Goal: Information Seeking & Learning: Compare options

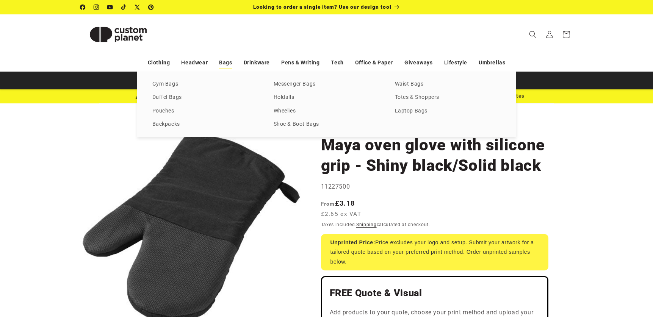
click at [228, 61] on link "Bags" at bounding box center [225, 62] width 13 height 13
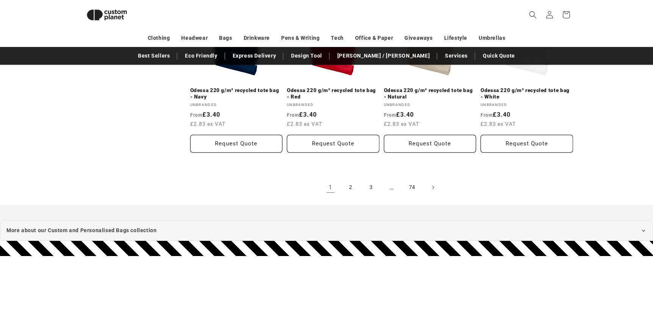
scroll to position [1659, 0]
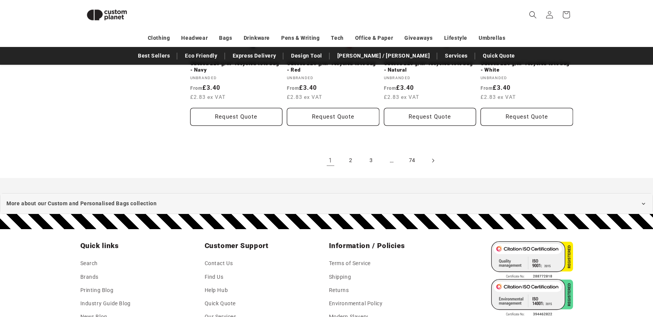
click at [433, 158] on icon "Next page" at bounding box center [433, 161] width 2 height 8
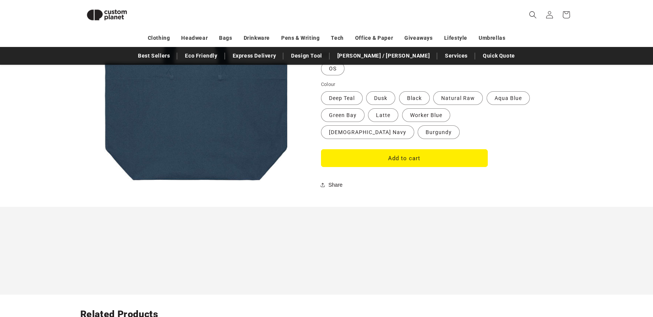
scroll to position [657, 0]
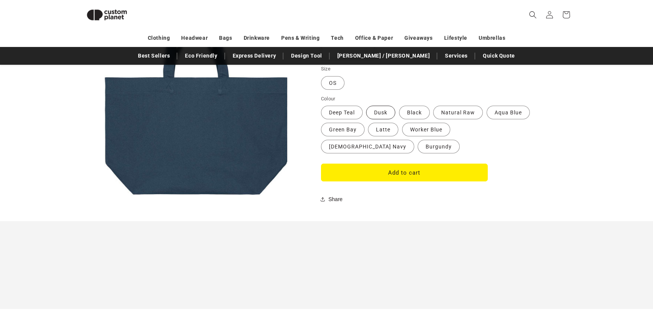
click at [374, 109] on label "Dusk Variant sold out or unavailable" at bounding box center [380, 113] width 29 height 14
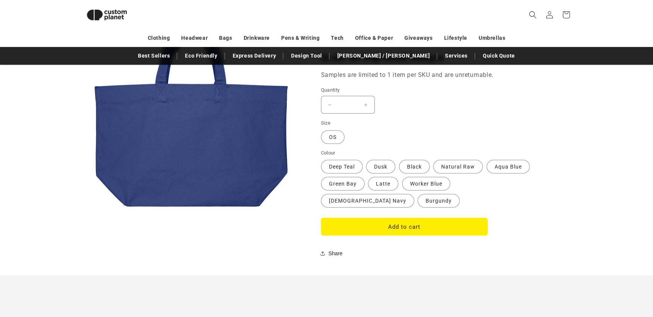
scroll to position [588, 0]
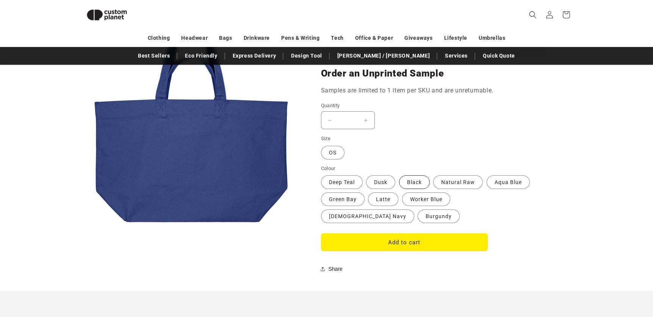
click at [416, 182] on label "Black Variant sold out or unavailable" at bounding box center [414, 183] width 31 height 14
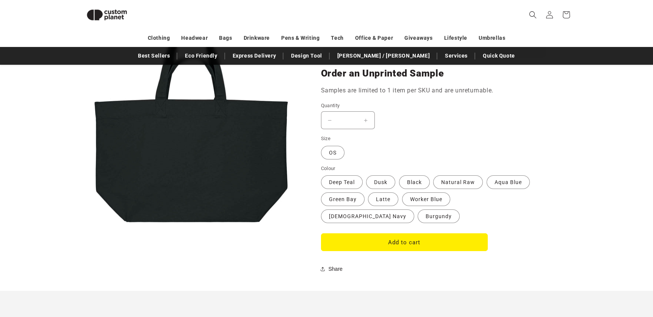
scroll to position [588, 0]
click at [454, 184] on label "Natural Raw Variant sold out or unavailable" at bounding box center [458, 182] width 50 height 14
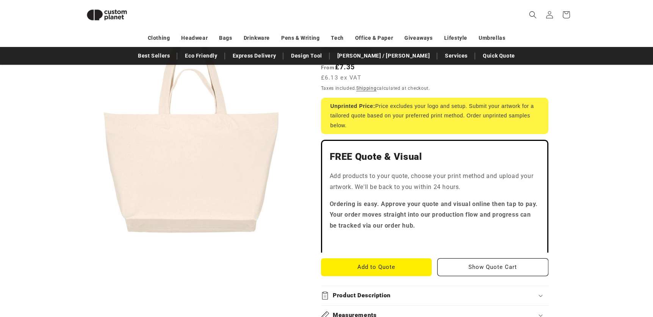
scroll to position [113, 0]
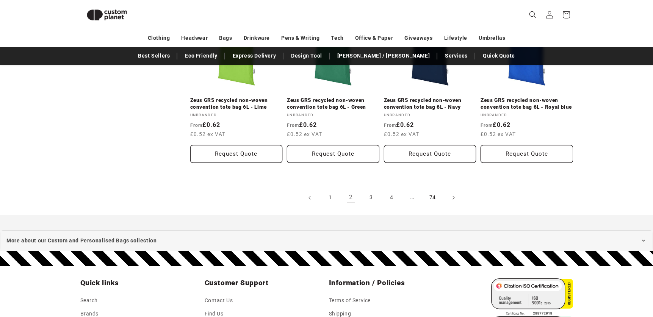
scroll to position [1667, 0]
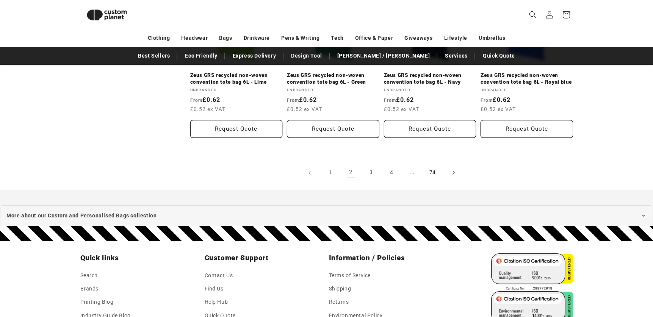
click at [454, 174] on icon "Next page" at bounding box center [453, 173] width 2 height 8
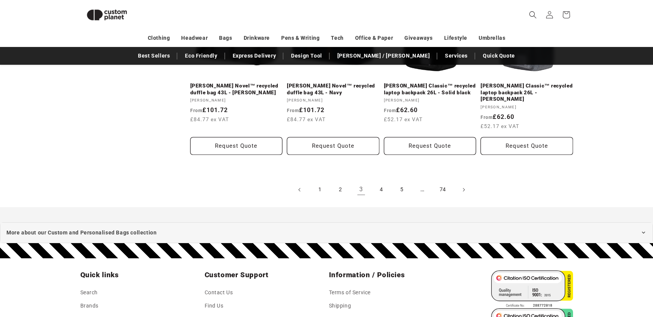
scroll to position [1679, 0]
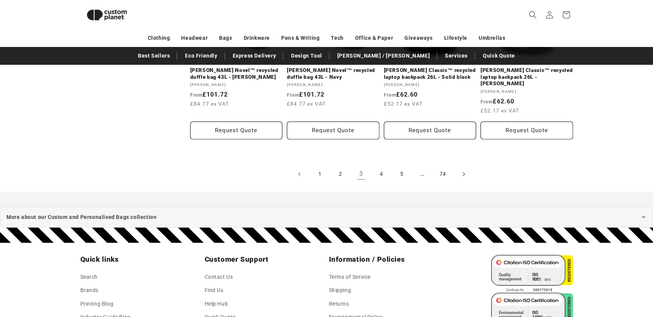
click at [463, 170] on icon "Next page" at bounding box center [464, 174] width 2 height 8
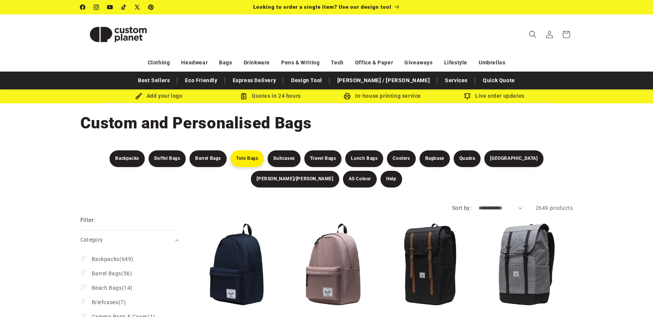
click at [231, 160] on link "Tote Bags" at bounding box center [247, 159] width 33 height 17
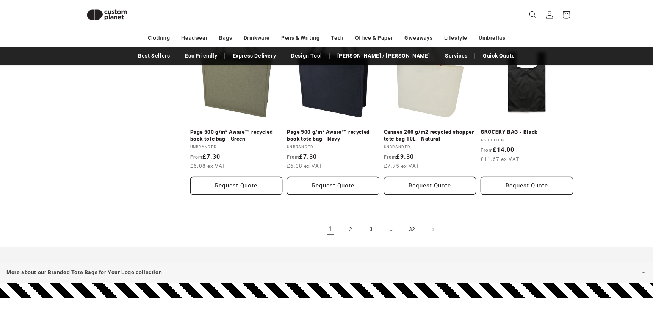
scroll to position [839, 0]
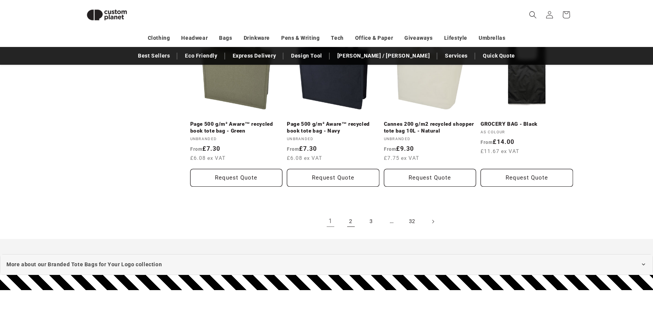
click at [351, 224] on link "2" at bounding box center [351, 221] width 17 height 17
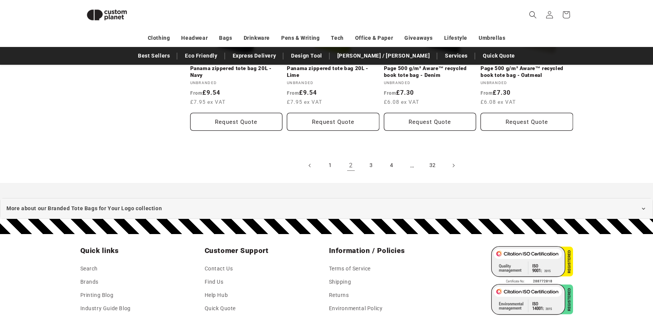
scroll to position [905, 0]
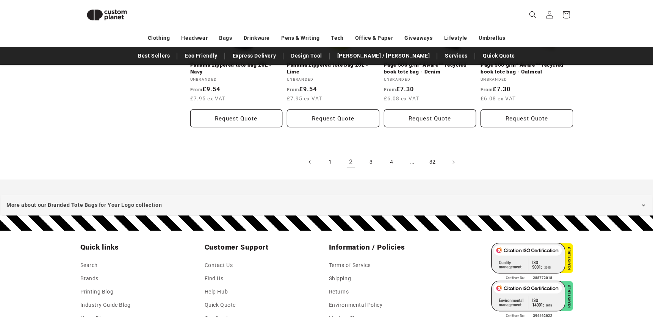
click at [349, 164] on link "2" at bounding box center [351, 162] width 17 height 17
click at [375, 163] on link "3" at bounding box center [371, 162] width 17 height 17
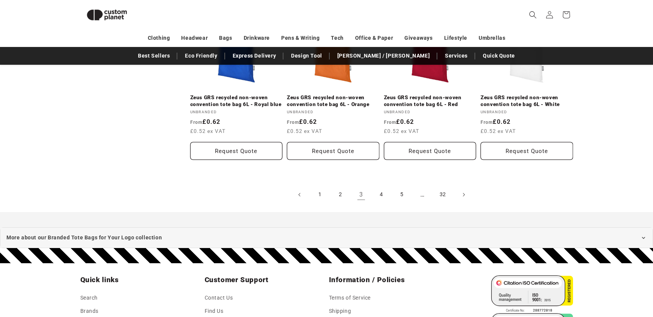
scroll to position [875, 0]
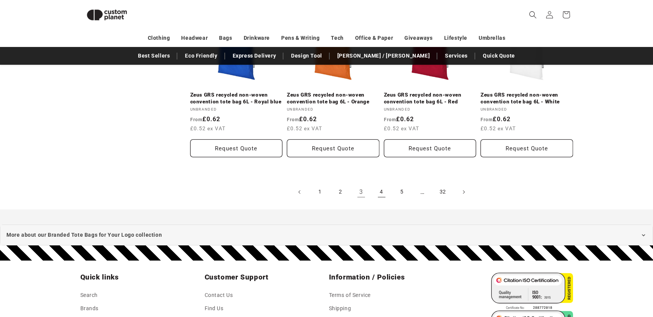
click at [377, 192] on link "4" at bounding box center [381, 192] width 17 height 17
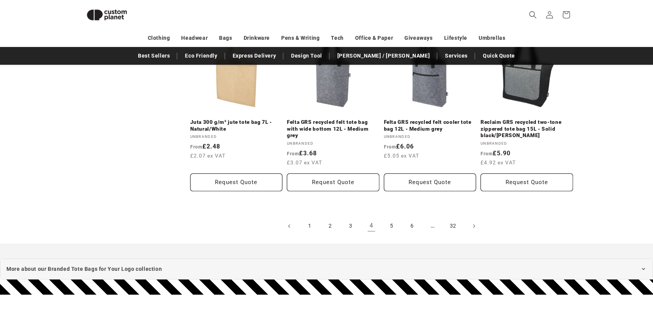
scroll to position [849, 0]
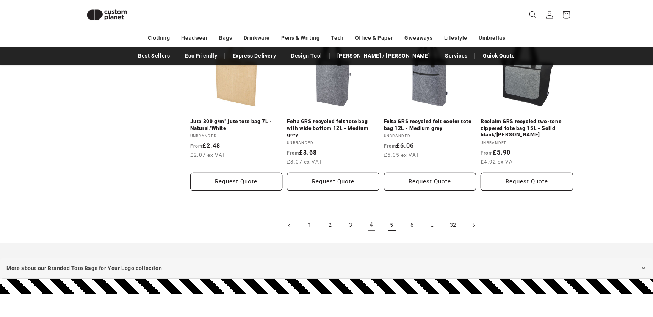
click at [390, 224] on link "5" at bounding box center [392, 225] width 17 height 17
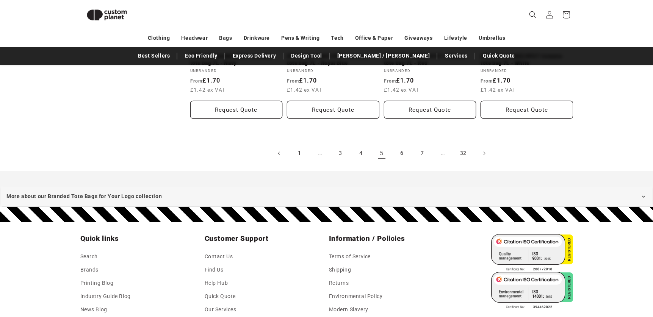
scroll to position [916, 0]
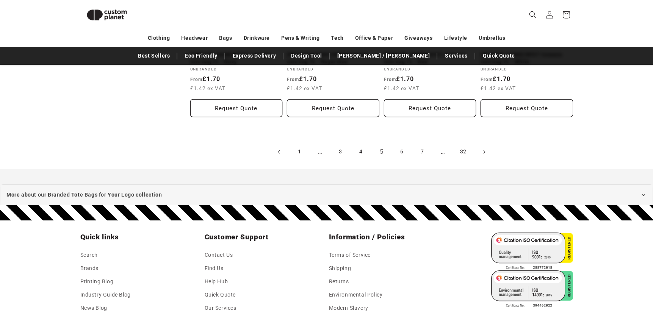
click at [399, 152] on link "6" at bounding box center [402, 152] width 17 height 17
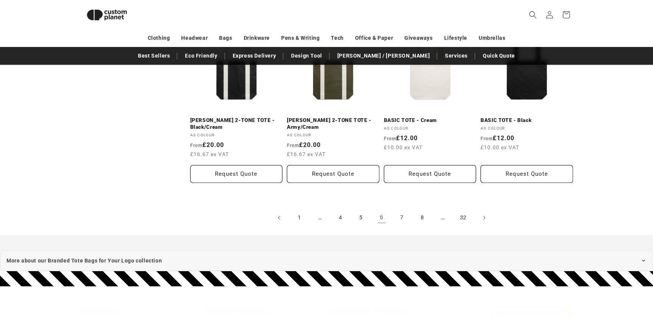
scroll to position [852, 0]
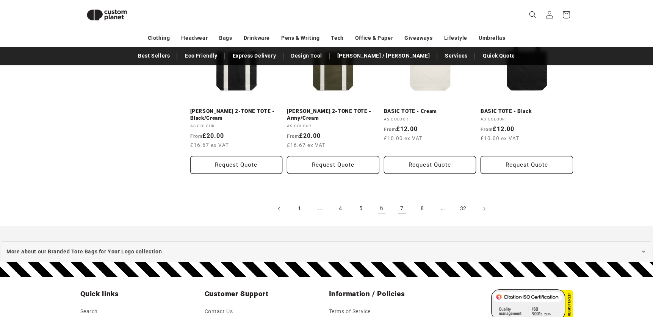
click at [399, 209] on link "7" at bounding box center [402, 209] width 17 height 17
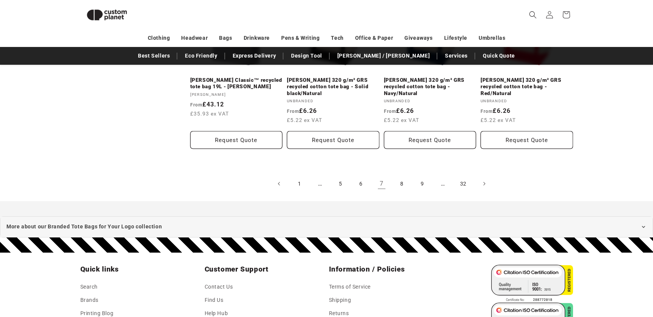
scroll to position [865, 0]
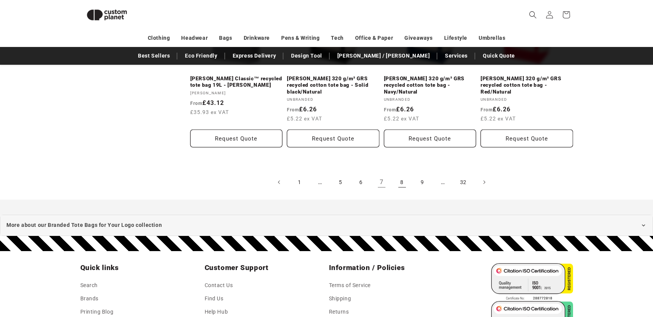
click at [401, 176] on link "8" at bounding box center [402, 182] width 17 height 17
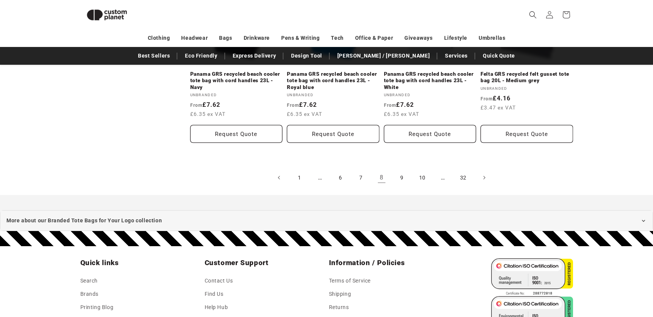
scroll to position [927, 0]
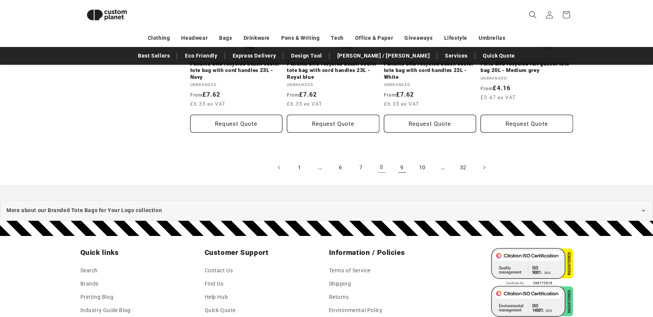
click at [402, 171] on link "9" at bounding box center [402, 167] width 17 height 17
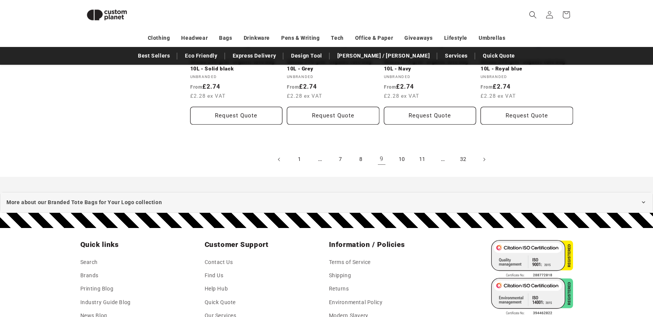
scroll to position [923, 0]
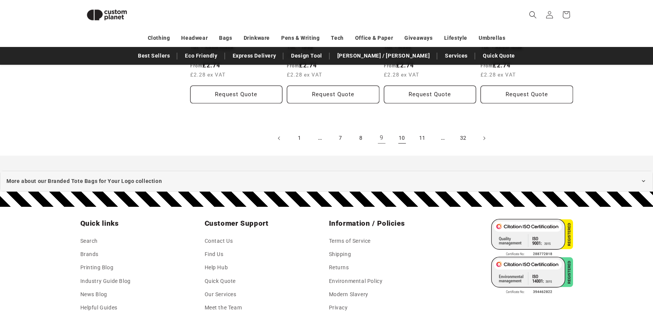
click at [402, 139] on link "10" at bounding box center [402, 138] width 17 height 17
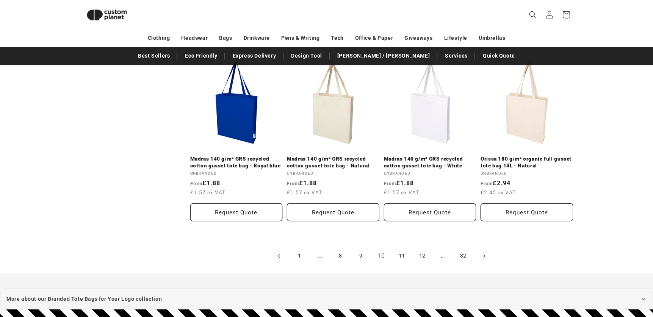
scroll to position [809, 0]
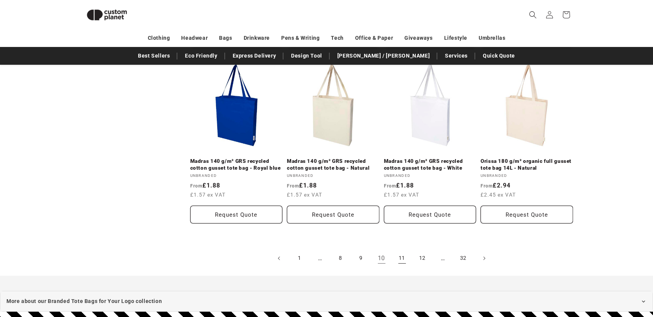
click at [401, 252] on link "11" at bounding box center [402, 258] width 17 height 17
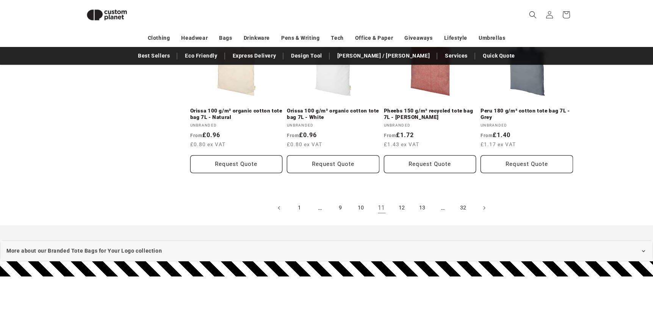
scroll to position [871, 0]
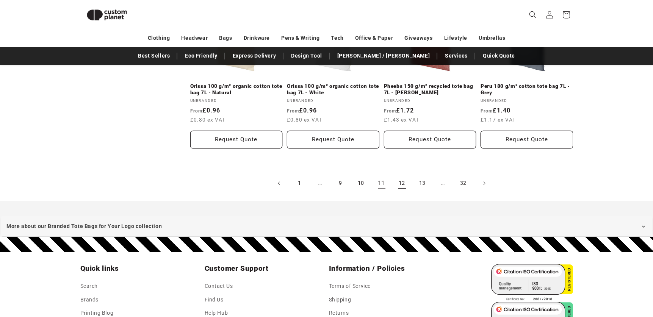
click at [400, 184] on link "12" at bounding box center [402, 183] width 17 height 17
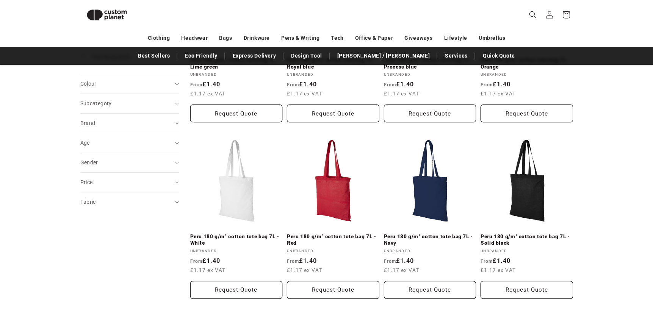
scroll to position [202, 0]
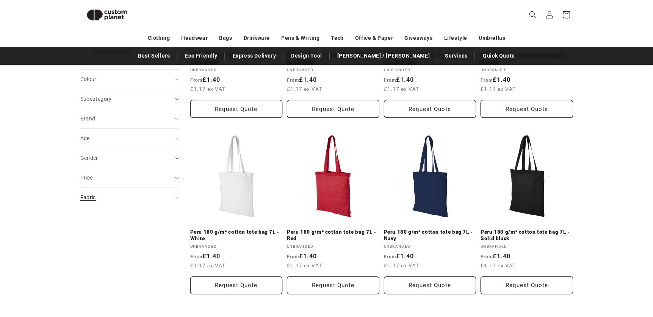
click at [133, 199] on div "Fabric (0)" at bounding box center [126, 198] width 92 height 8
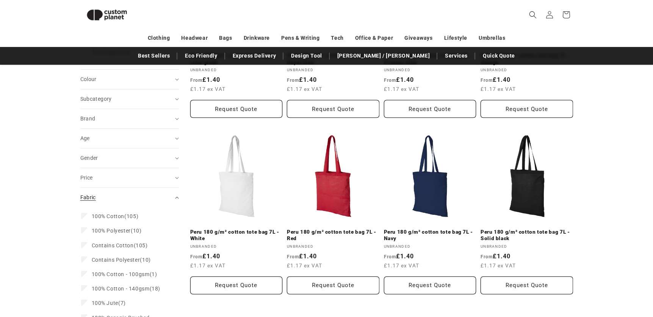
click at [133, 199] on div "Fabric (0)" at bounding box center [126, 198] width 92 height 8
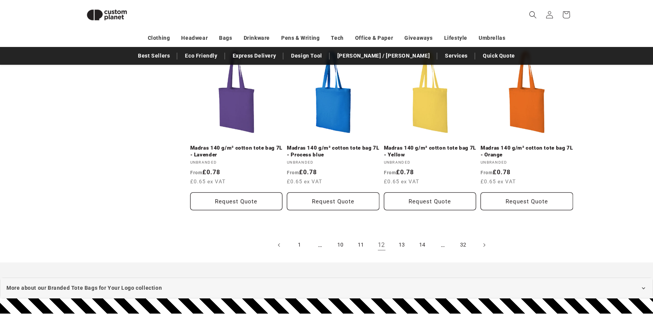
scroll to position [857, 0]
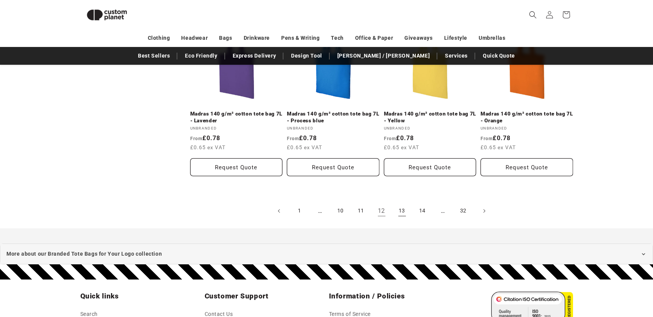
click at [406, 207] on link "13" at bounding box center [402, 211] width 17 height 17
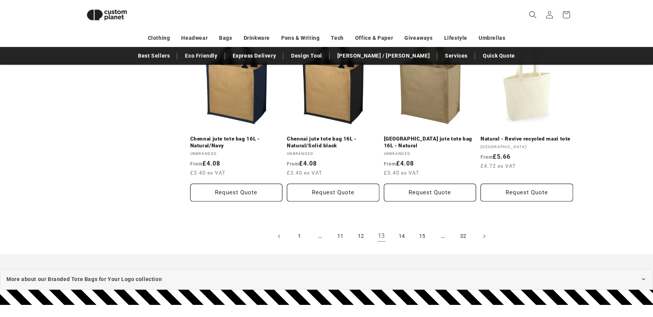
scroll to position [860, 0]
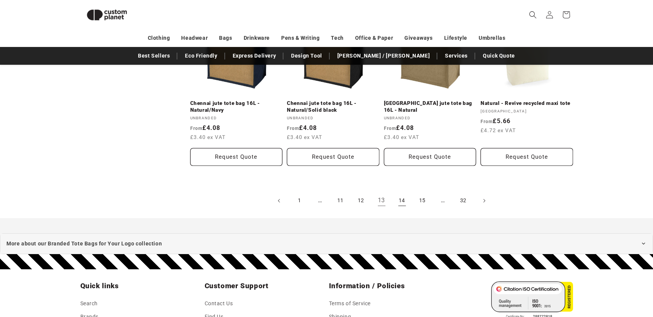
click at [402, 204] on link "14" at bounding box center [402, 201] width 17 height 17
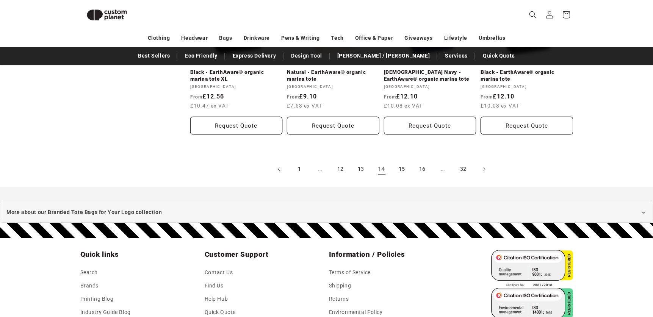
scroll to position [899, 0]
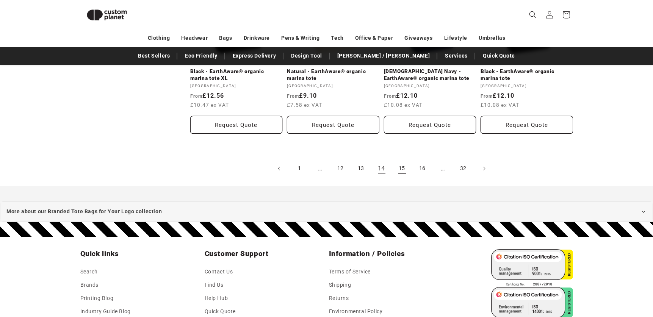
click at [401, 165] on link "15" at bounding box center [402, 168] width 17 height 17
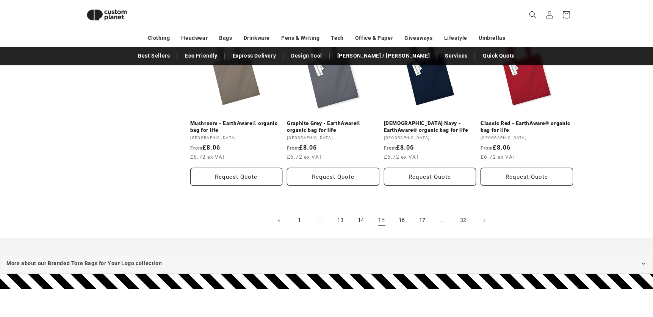
scroll to position [851, 0]
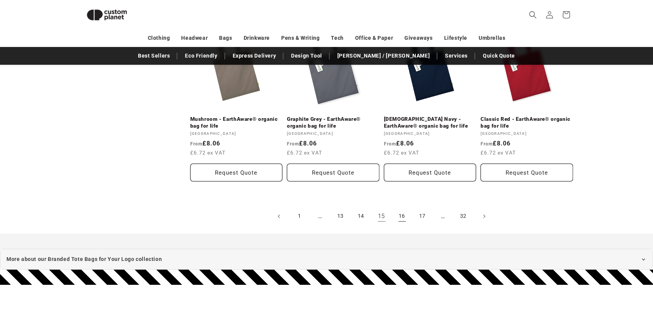
click at [400, 210] on link "16" at bounding box center [402, 216] width 17 height 17
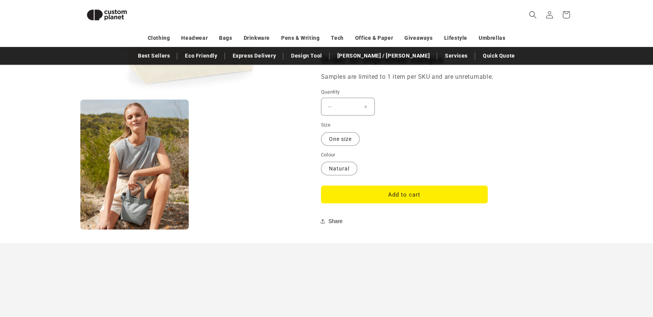
scroll to position [648, 0]
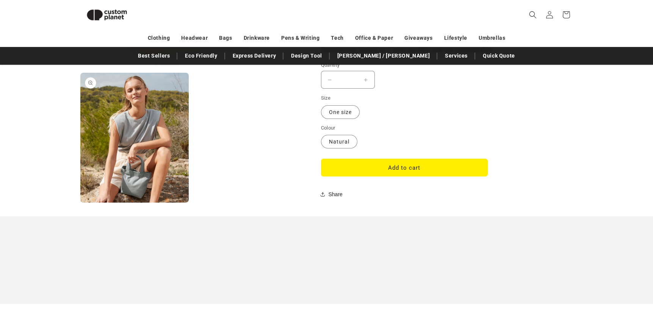
click at [80, 203] on button "Open media 2 in modal" at bounding box center [80, 203] width 0 height 0
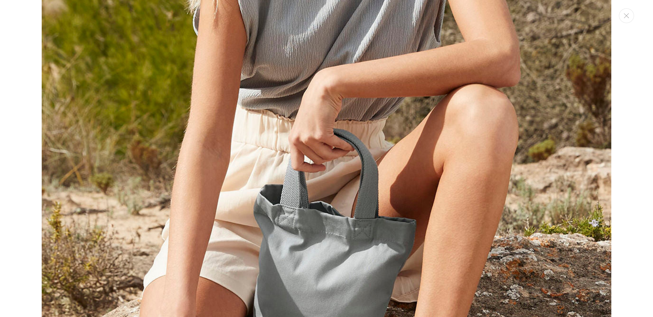
scroll to position [955, 0]
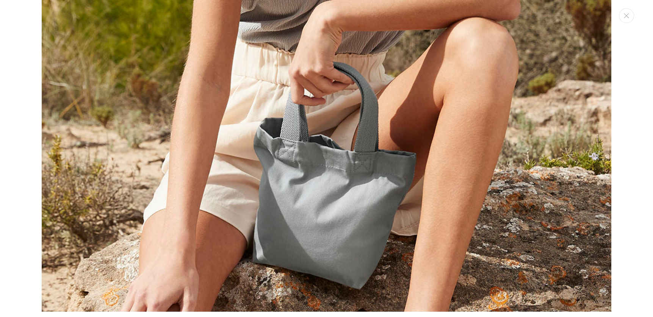
click at [646, 172] on div "Media gallery" at bounding box center [326, 158] width 653 height 317
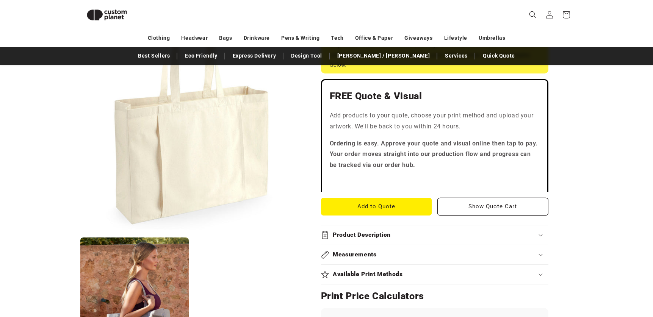
scroll to position [206, 0]
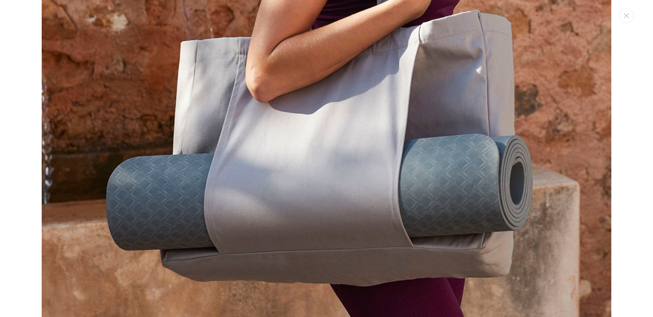
scroll to position [955, 0]
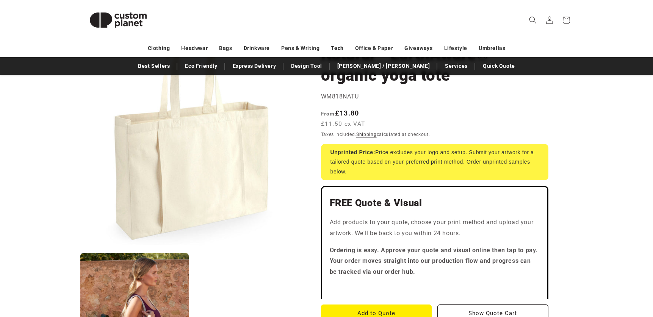
scroll to position [0, 0]
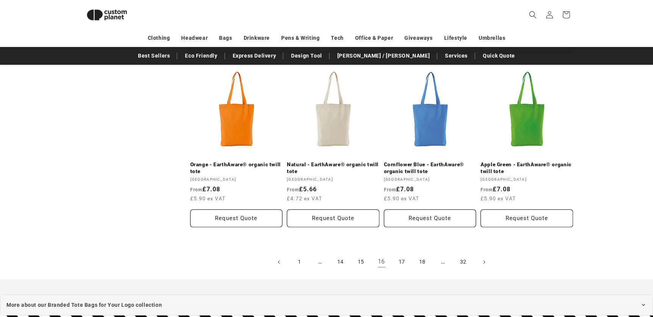
scroll to position [799, 0]
click at [401, 263] on link "17" at bounding box center [402, 262] width 17 height 17
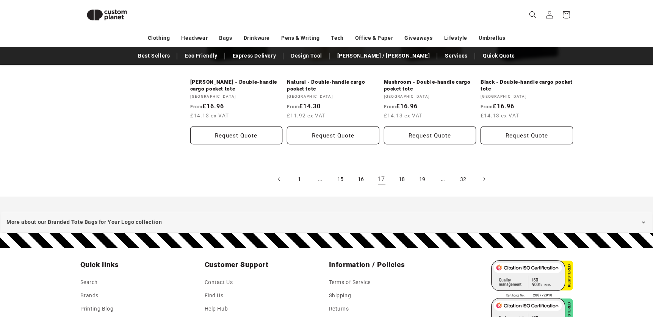
scroll to position [874, 0]
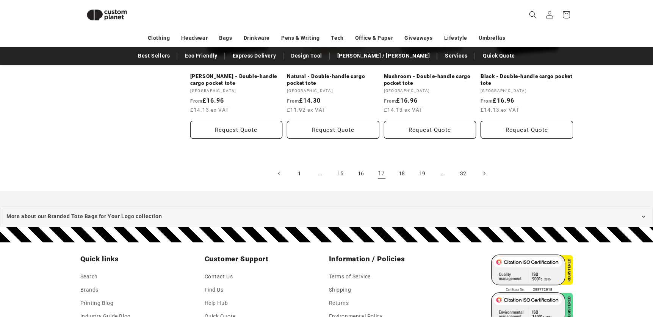
click at [485, 174] on icon "Next page" at bounding box center [484, 174] width 2 height 8
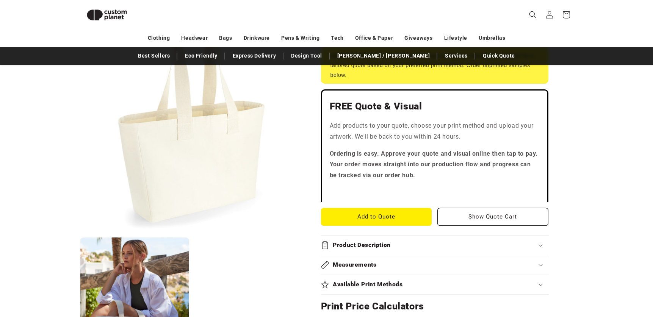
scroll to position [179, 0]
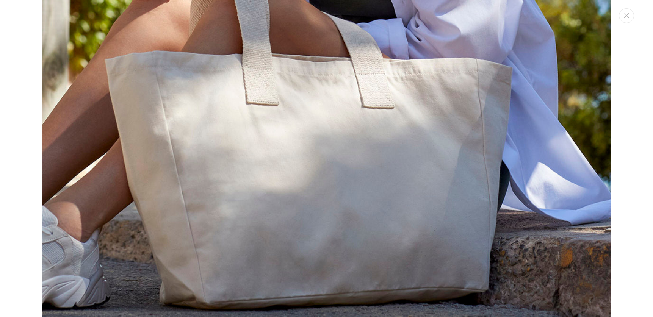
scroll to position [955, 0]
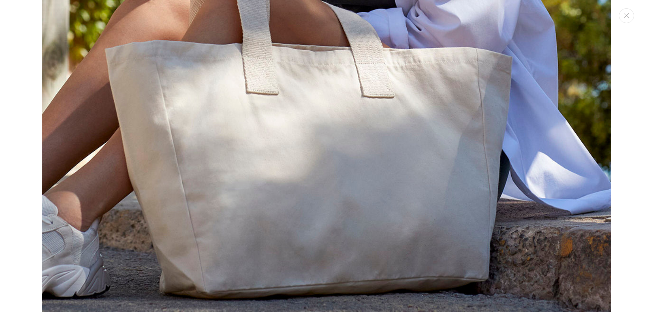
click at [619, 231] on div "Media gallery" at bounding box center [326, 158] width 653 height 317
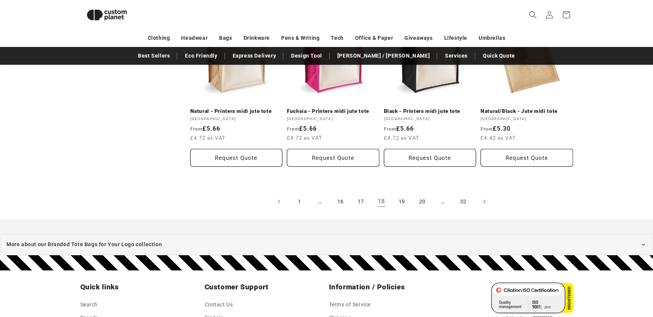
scroll to position [863, 0]
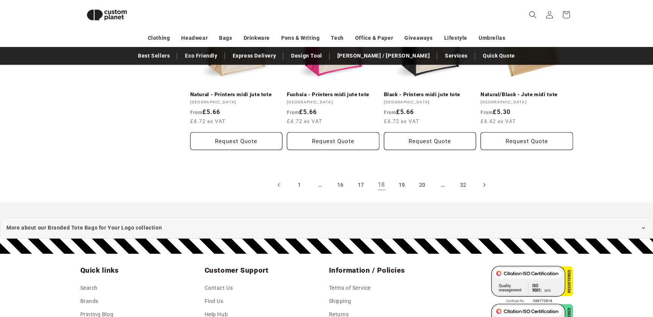
click at [484, 182] on icon "Next page" at bounding box center [484, 185] width 2 height 8
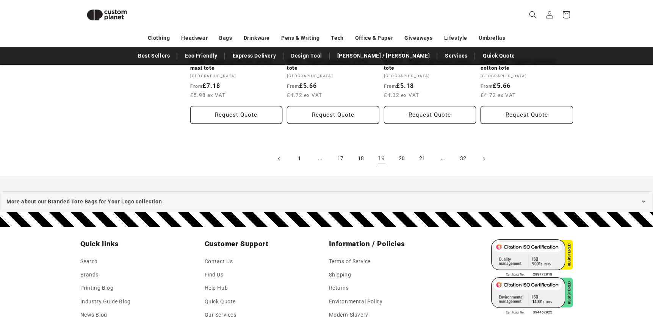
scroll to position [911, 0]
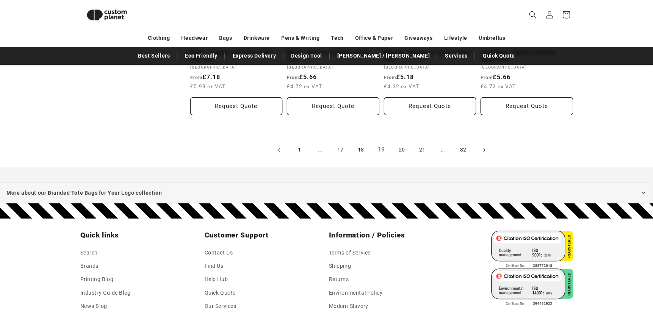
click at [484, 150] on icon "Next page" at bounding box center [484, 150] width 2 height 8
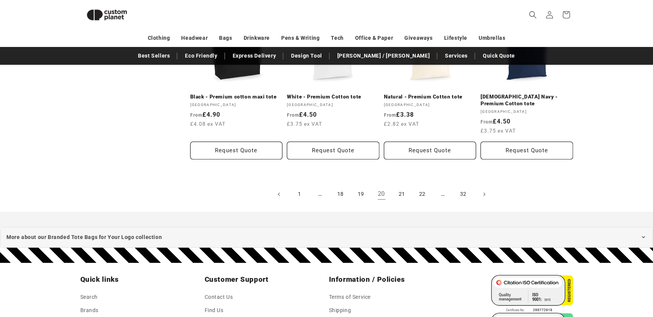
scroll to position [880, 0]
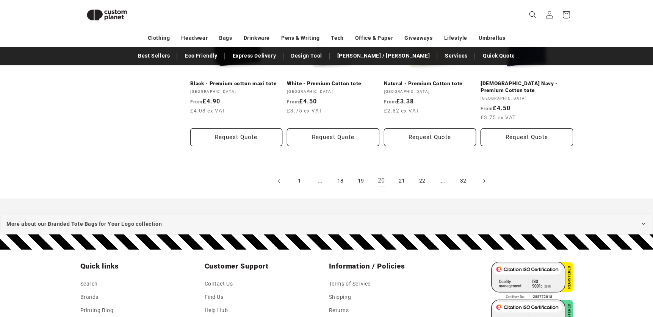
click at [485, 177] on icon "Next page" at bounding box center [484, 181] width 2 height 8
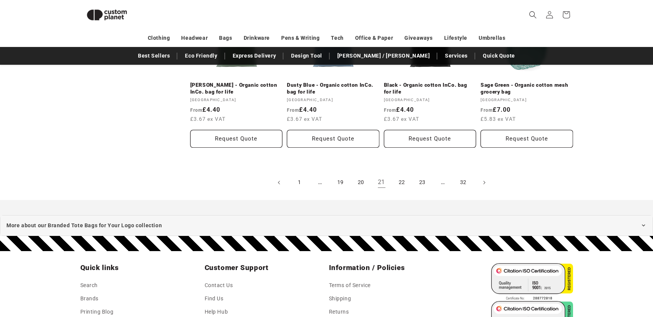
scroll to position [883, 0]
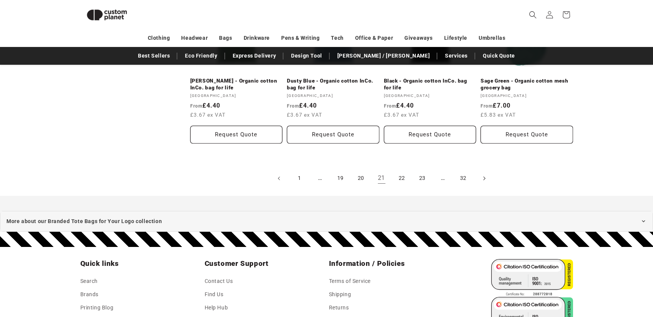
click at [483, 174] on icon "Next page" at bounding box center [484, 178] width 2 height 8
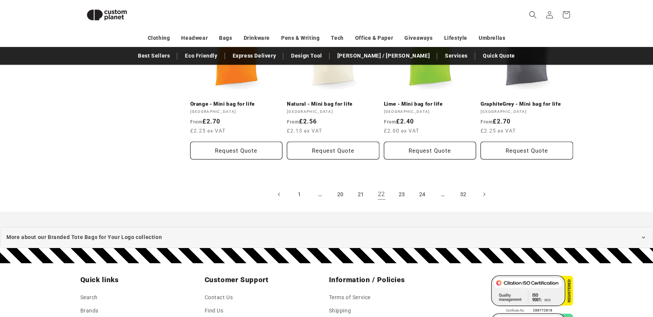
scroll to position [863, 0]
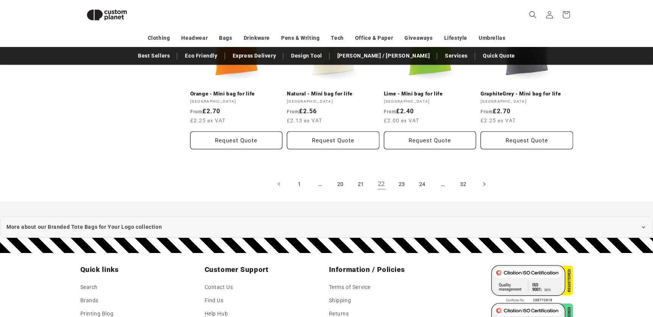
click at [483, 183] on icon "Next page" at bounding box center [484, 185] width 2 height 4
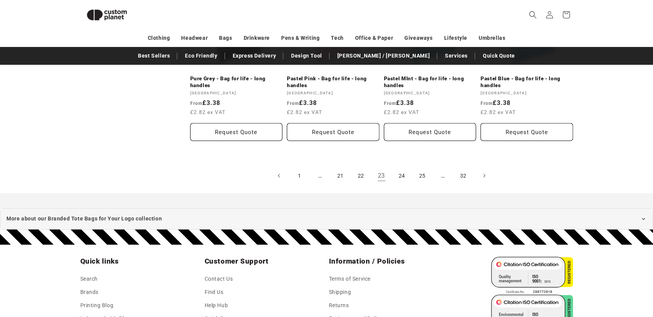
scroll to position [885, 0]
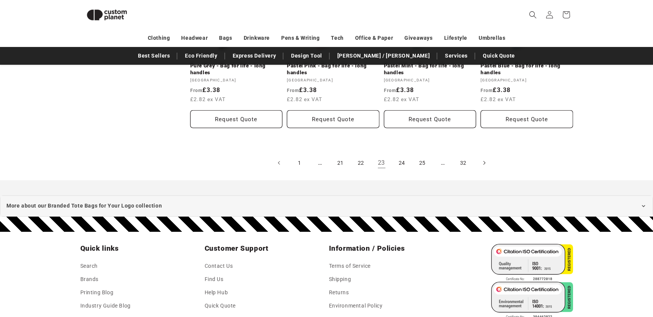
click at [484, 166] on icon "Next page" at bounding box center [484, 163] width 2 height 8
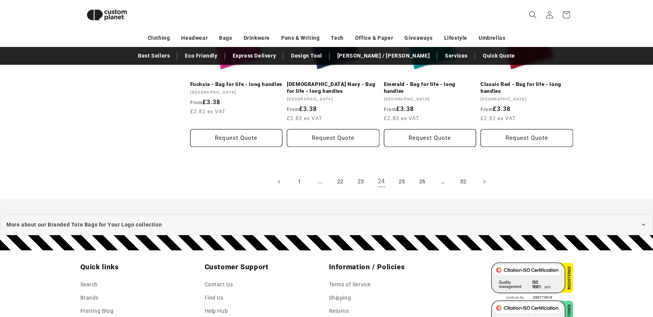
scroll to position [891, 0]
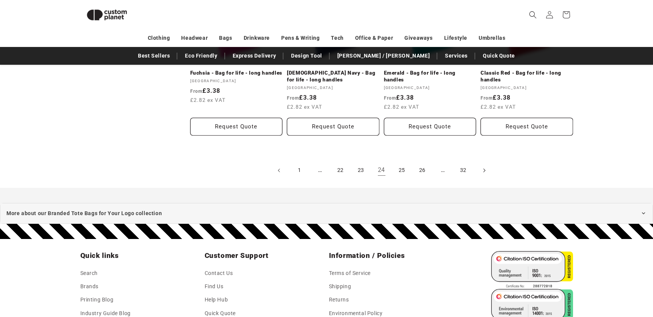
click at [484, 171] on icon "Next page" at bounding box center [484, 170] width 2 height 8
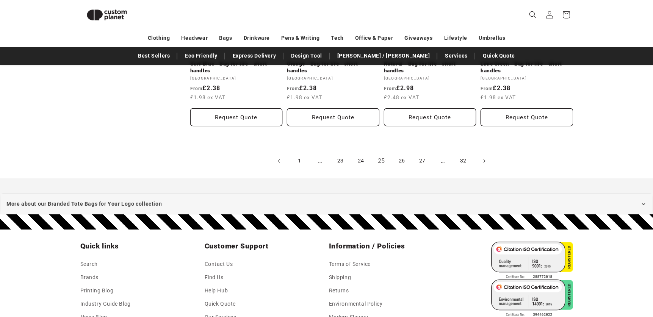
scroll to position [908, 0]
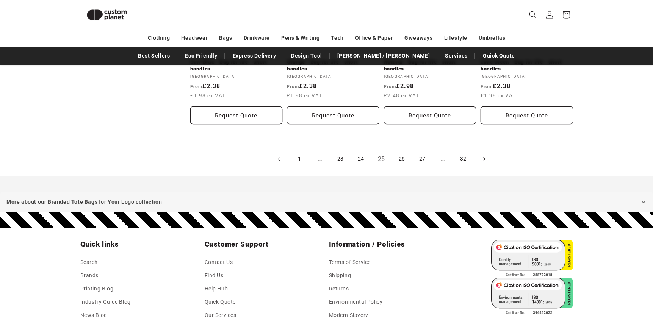
click at [484, 159] on icon "Next page" at bounding box center [484, 159] width 2 height 8
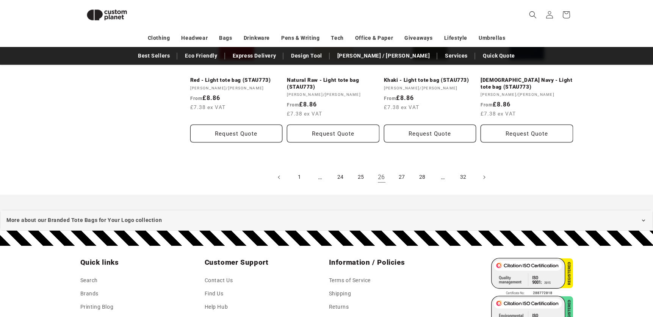
scroll to position [898, 0]
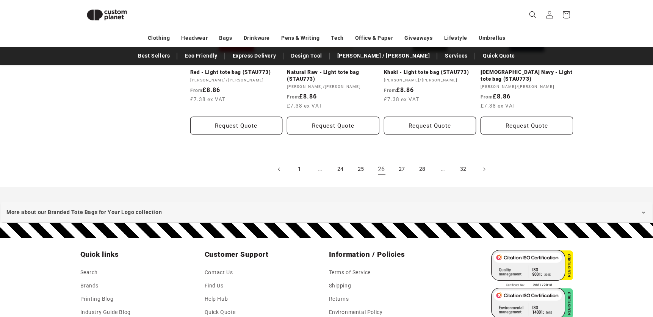
click at [484, 166] on icon "Next page" at bounding box center [484, 170] width 2 height 8
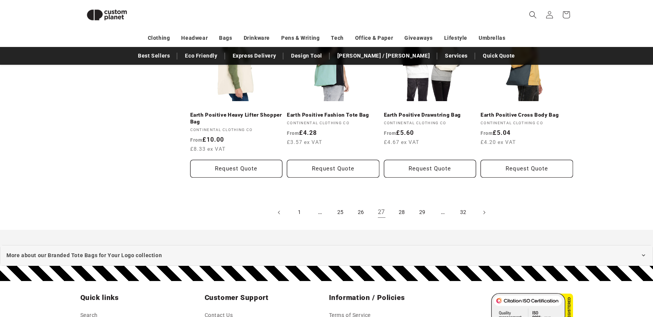
scroll to position [872, 0]
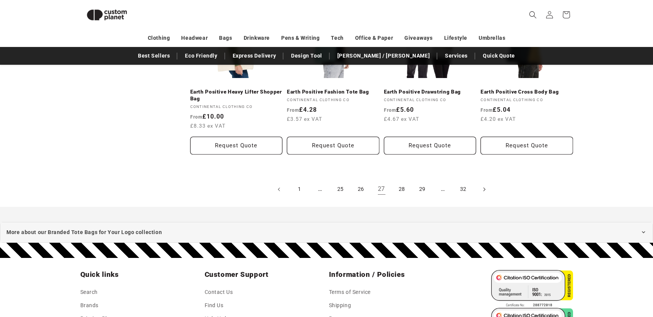
click at [484, 189] on icon "Next page" at bounding box center [484, 190] width 2 height 4
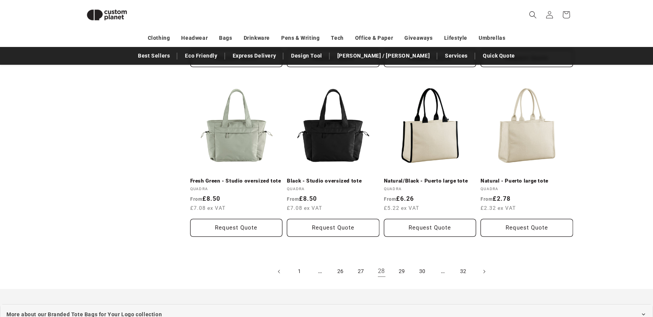
scroll to position [770, 0]
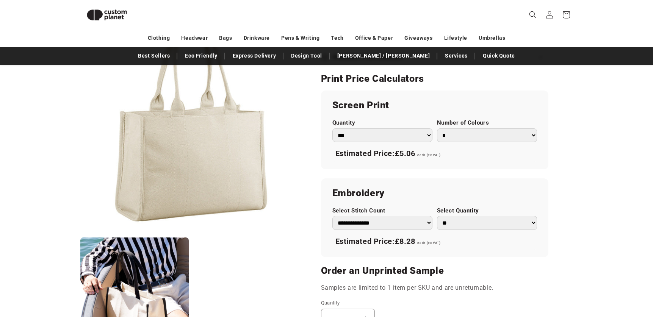
scroll to position [400, 0]
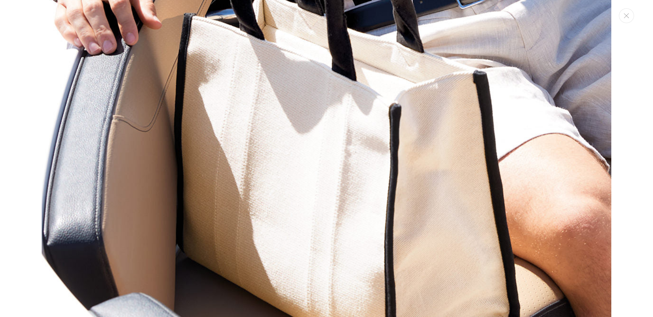
scroll to position [955, 0]
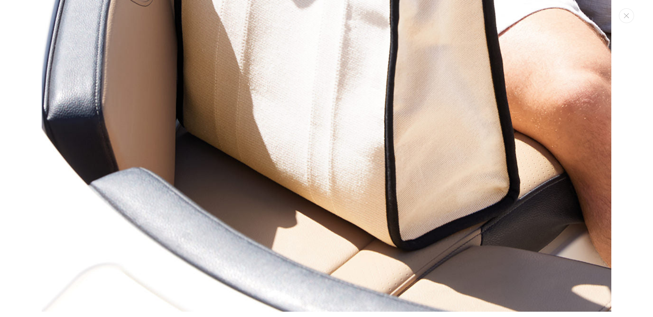
click at [22, 174] on div "Media gallery" at bounding box center [326, 158] width 653 height 317
